Goal: Information Seeking & Learning: Compare options

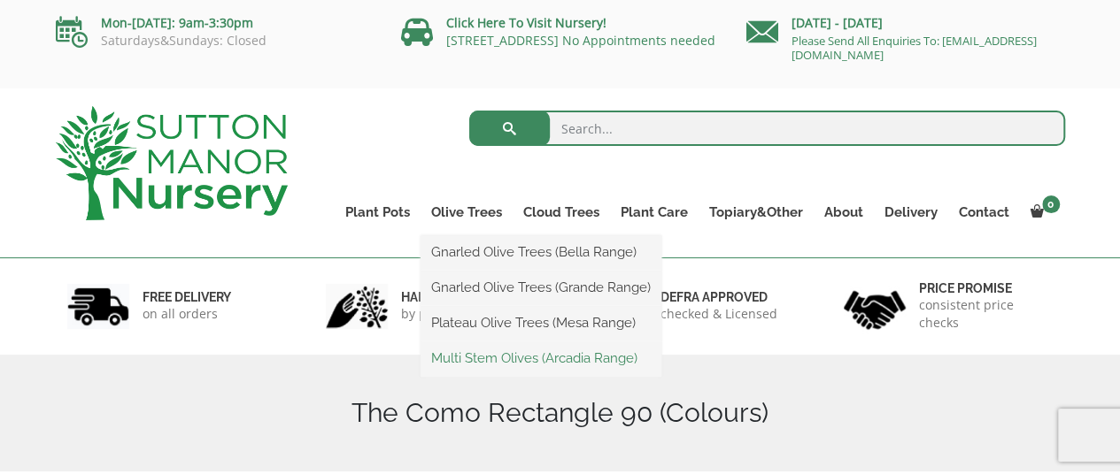
click at [471, 359] on link "Multi Stem Olives (Arcadia Range)" at bounding box center [540, 358] width 241 height 27
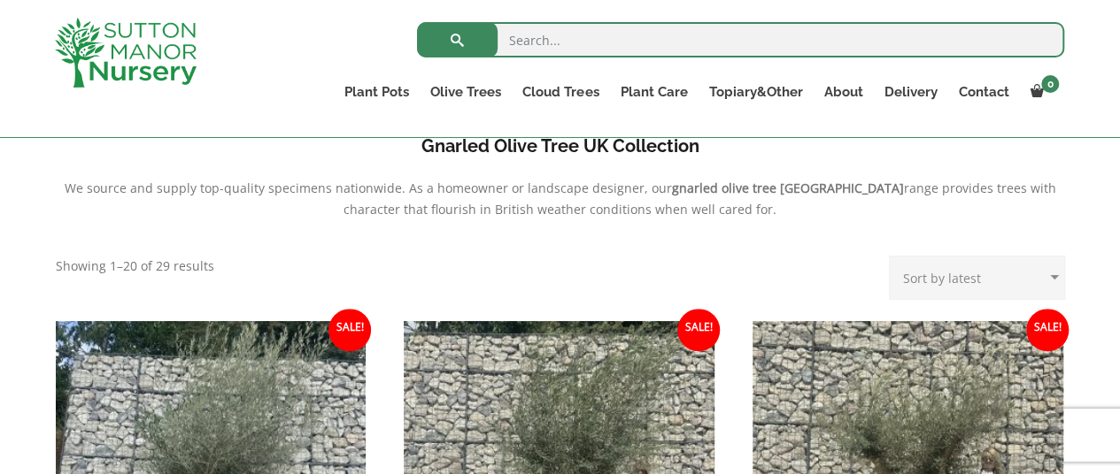
scroll to position [583, 0]
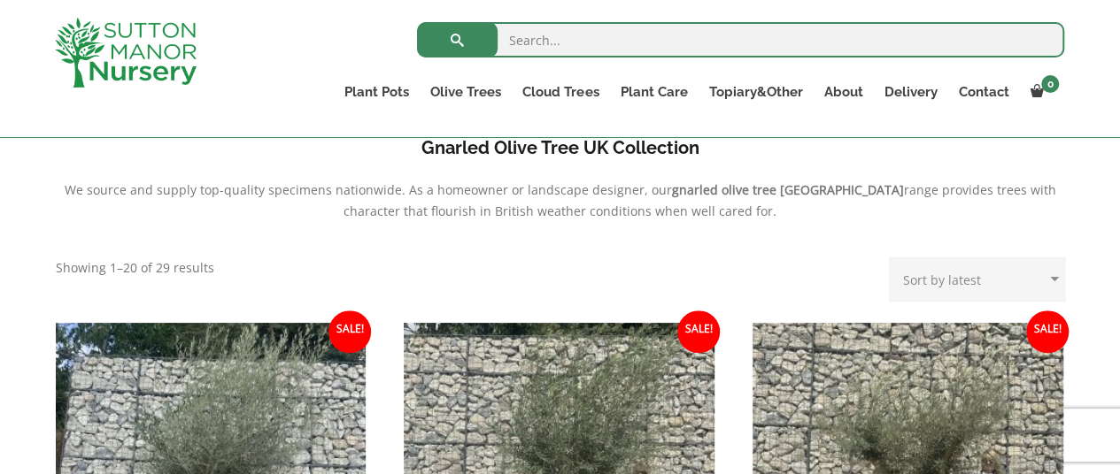
click at [1002, 284] on select "Sort by popularity Sort by latest Sort by price: low to high Sort by price: hig…" at bounding box center [977, 280] width 176 height 44
select select "price"
click at [893, 258] on select "Sort by popularity Sort by latest Sort by price: low to high Sort by price: hig…" at bounding box center [977, 280] width 176 height 44
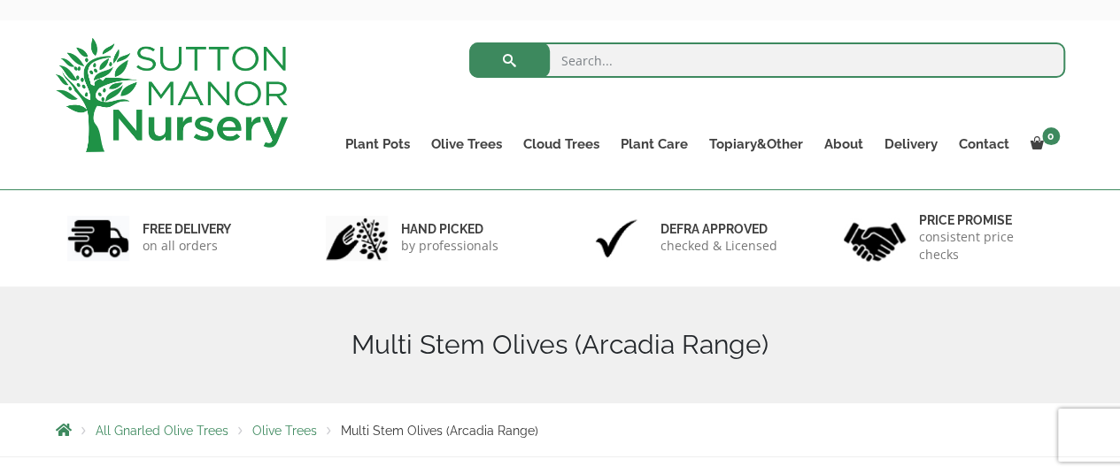
scroll to position [70, 0]
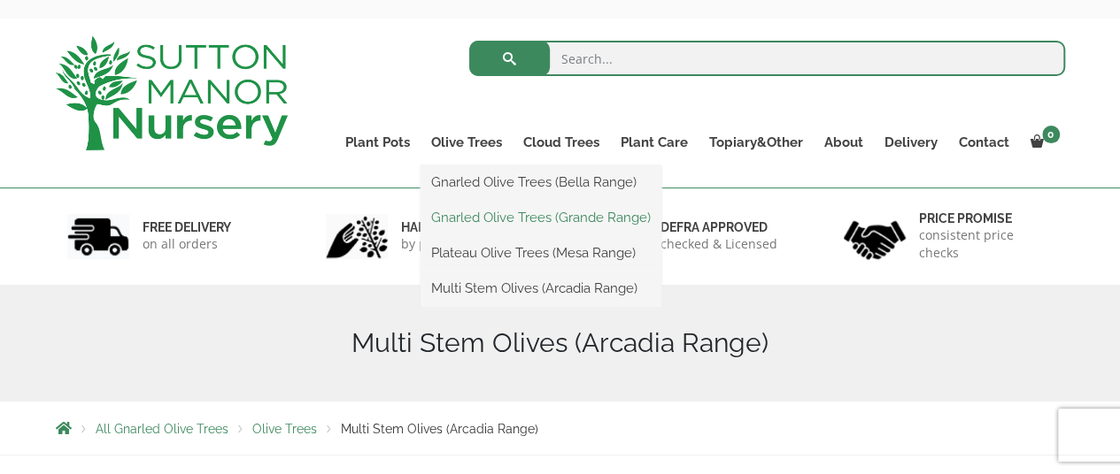
click at [496, 215] on link "Gnarled Olive Trees (Grande Range)" at bounding box center [540, 217] width 241 height 27
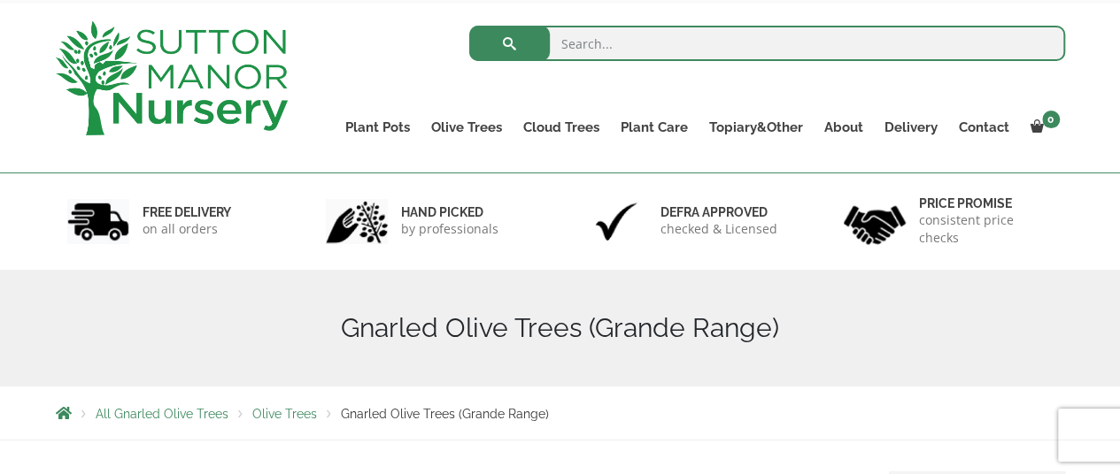
scroll to position [66, 0]
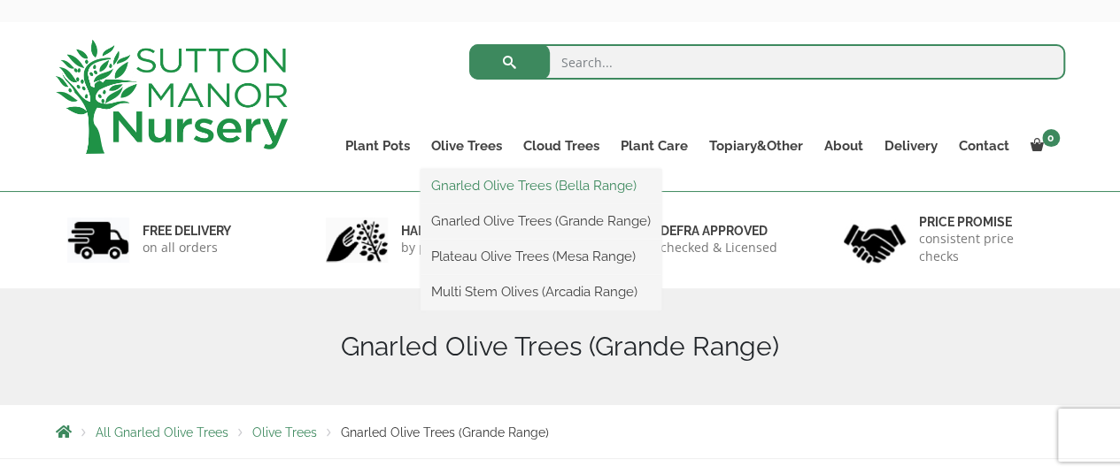
click at [494, 190] on link "Gnarled Olive Trees (Bella Range)" at bounding box center [540, 186] width 241 height 27
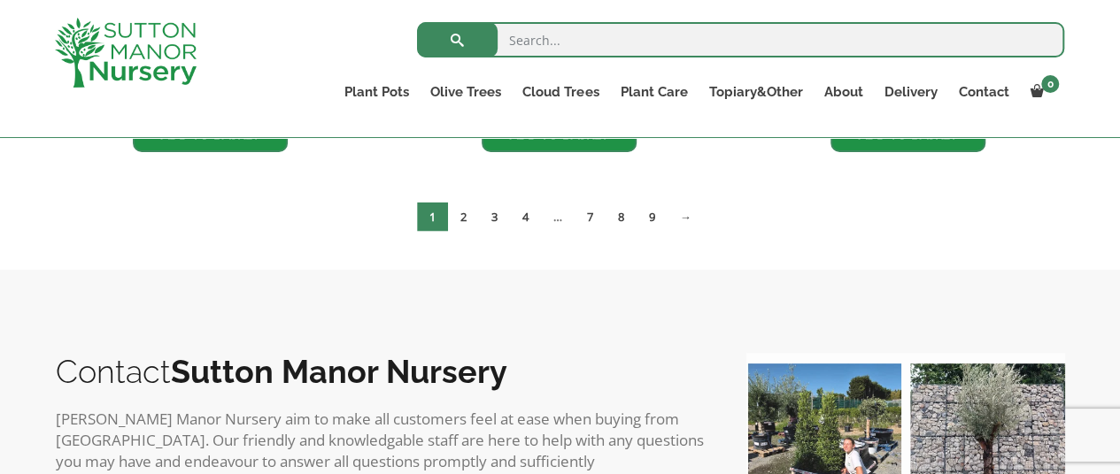
scroll to position [1713, 0]
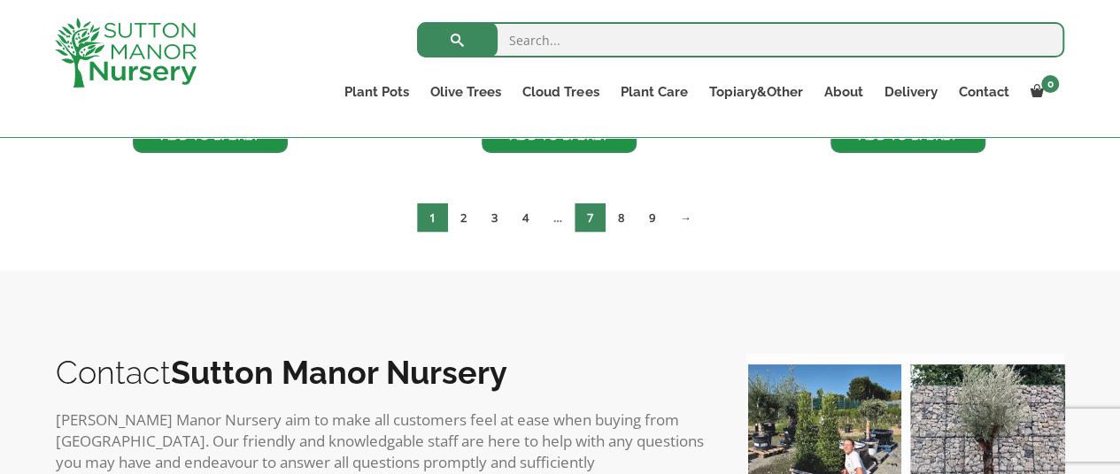
click at [586, 224] on link "7" at bounding box center [589, 218] width 31 height 29
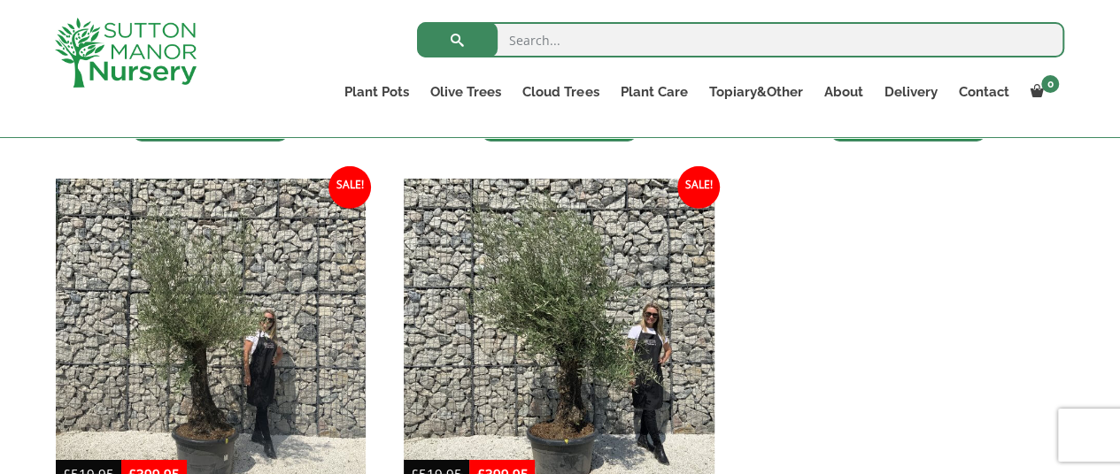
scroll to position [2598, 0]
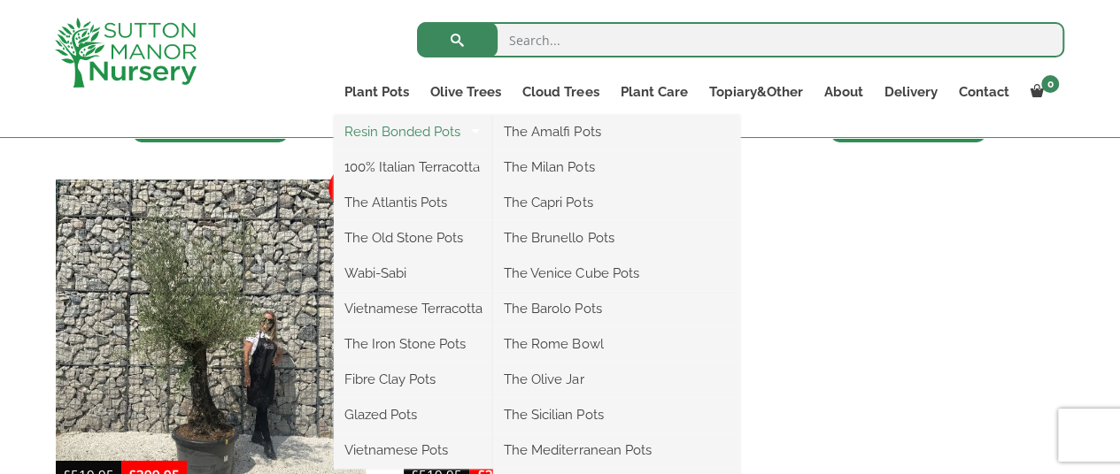
click at [432, 136] on link "Resin Bonded Pots" at bounding box center [413, 132] width 159 height 27
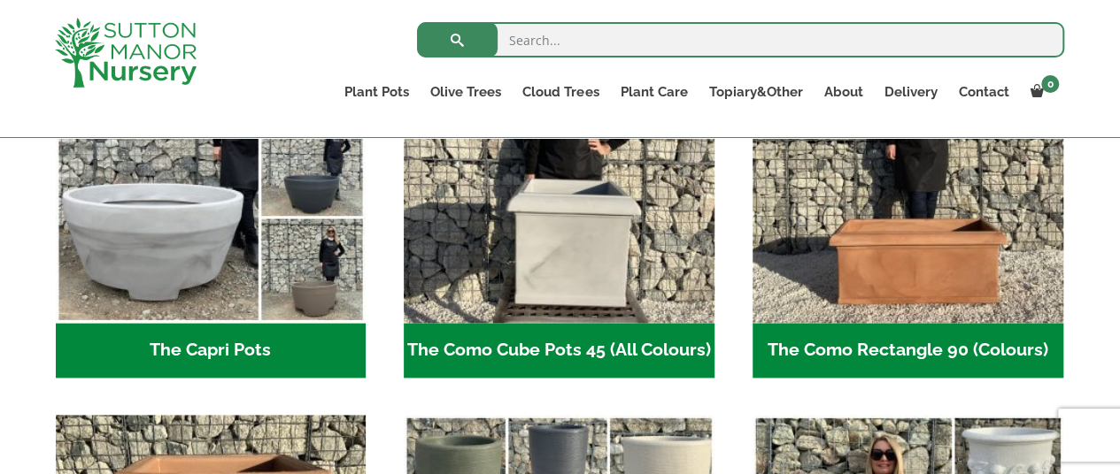
scroll to position [1012, 0]
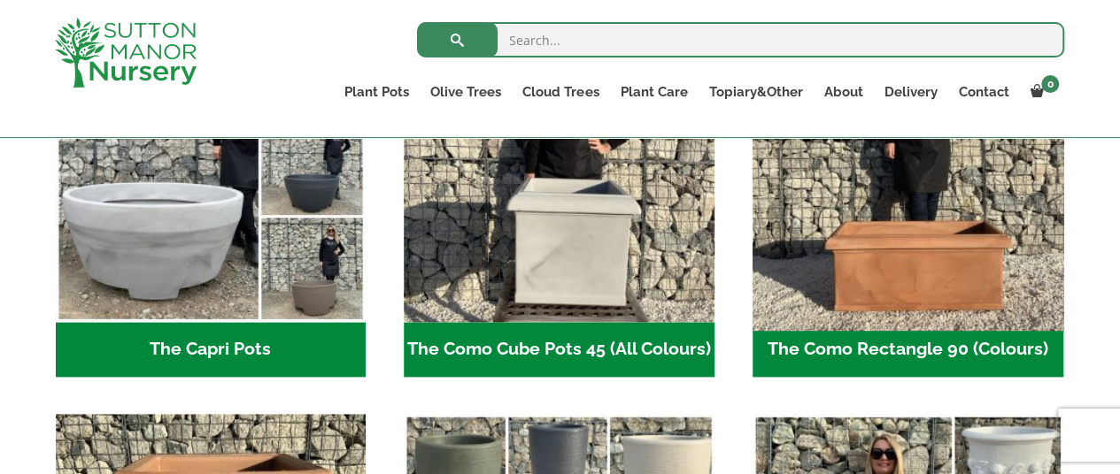
click at [920, 243] on img "Visit product category The Como Rectangle 90 (Colours)" at bounding box center [907, 167] width 326 height 326
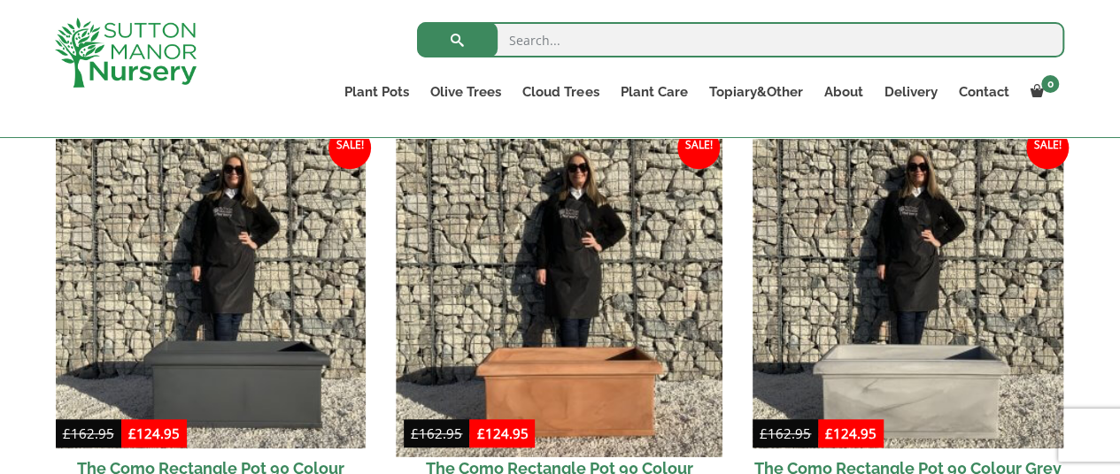
scroll to position [527, 0]
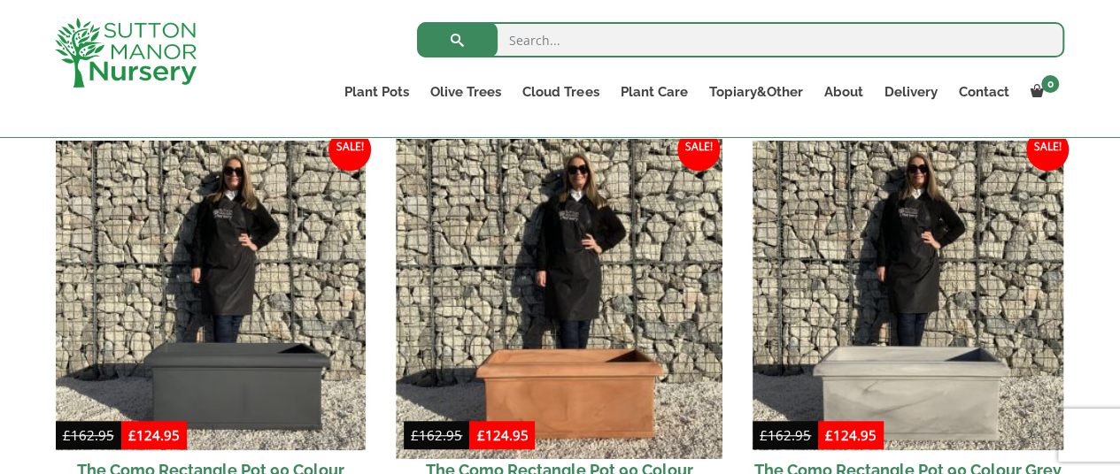
click at [627, 304] on img at bounding box center [560, 296] width 326 height 326
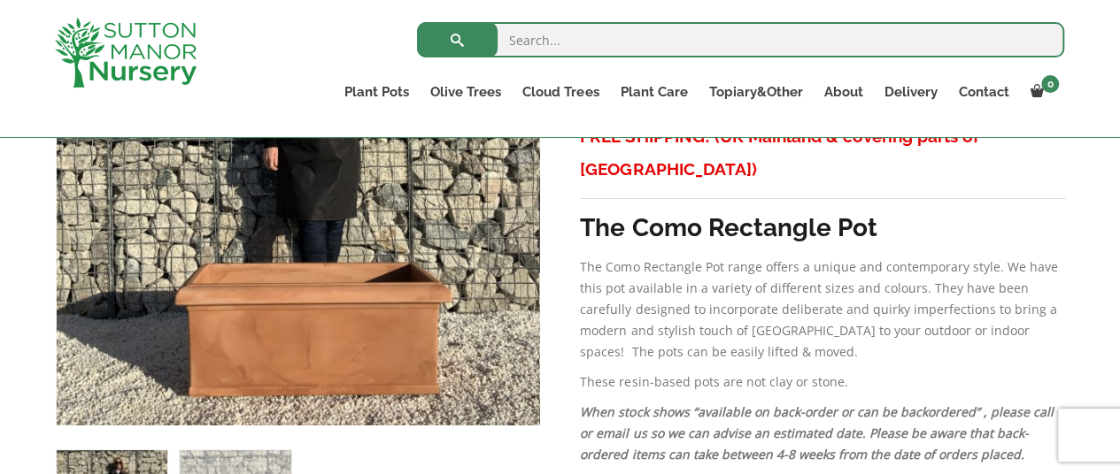
scroll to position [478, 0]
